Goal: Book appointment/travel/reservation

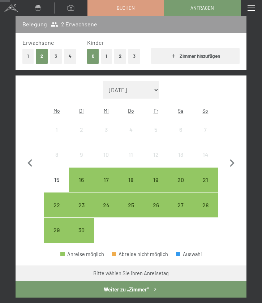
scroll to position [138, 0]
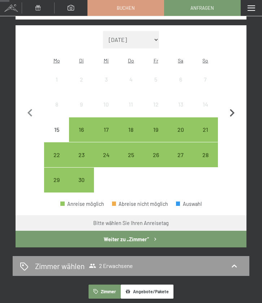
click at [230, 110] on icon "button" at bounding box center [232, 113] width 5 height 8
select select "[DATE]"
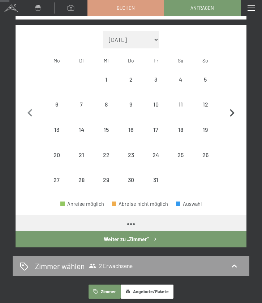
click at [230, 110] on icon "button" at bounding box center [232, 113] width 5 height 8
select select "[DATE]"
click at [204, 77] on div "2" at bounding box center [205, 88] width 23 height 23
select select "[DATE]"
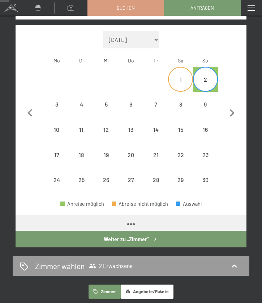
select select "[DATE]"
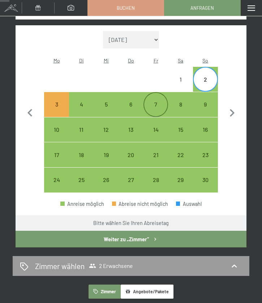
click at [152, 102] on div "7" at bounding box center [155, 113] width 23 height 23
select select "[DATE]"
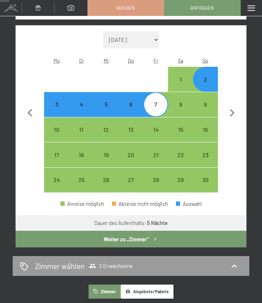
click at [154, 236] on icon "button" at bounding box center [155, 239] width 6 height 6
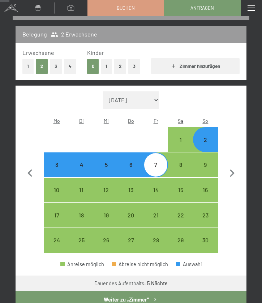
select select "[DATE]"
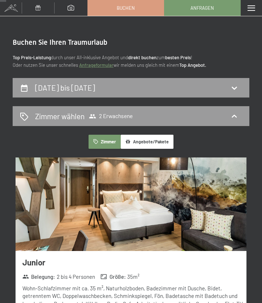
scroll to position [0, 0]
